Goal: Go to known website: Access a specific website the user already knows

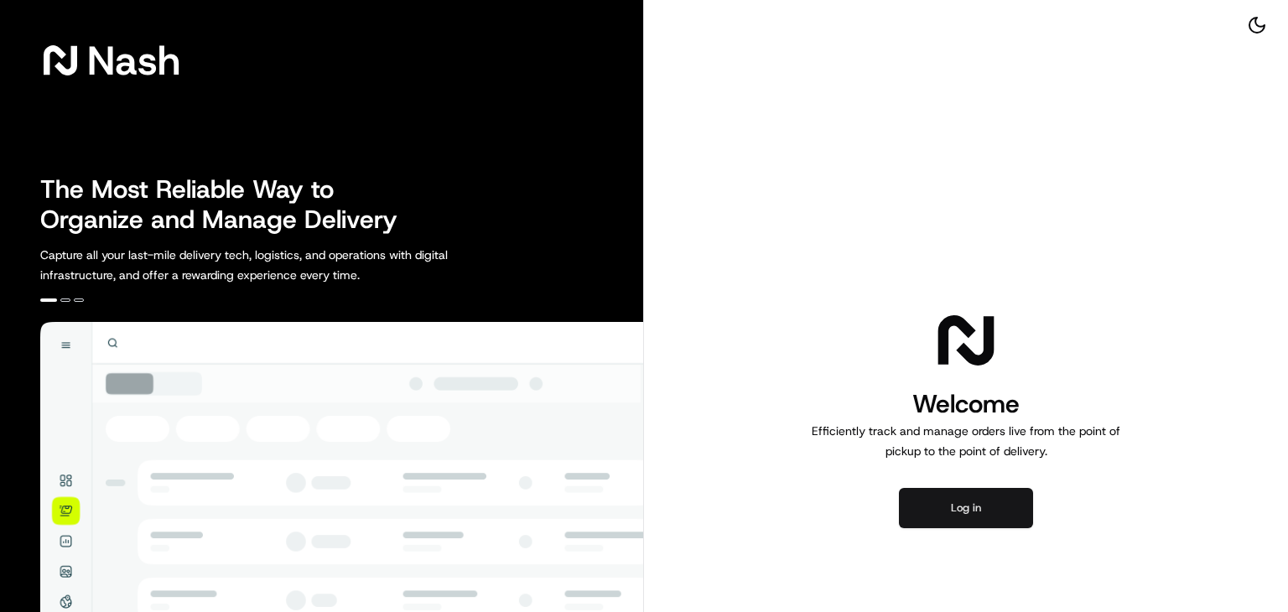
click at [985, 511] on button "Log in" at bounding box center [966, 508] width 134 height 40
